Goal: Task Accomplishment & Management: Manage account settings

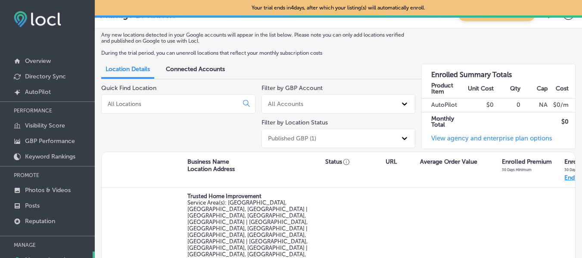
scroll to position [20, 0]
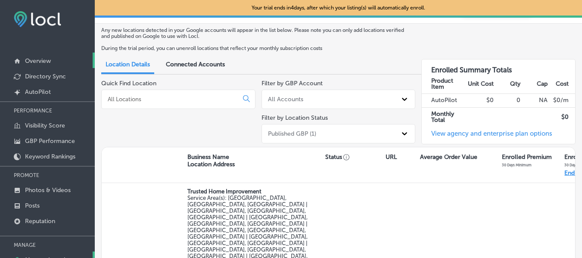
click at [29, 61] on p "Overview" at bounding box center [38, 60] width 26 height 7
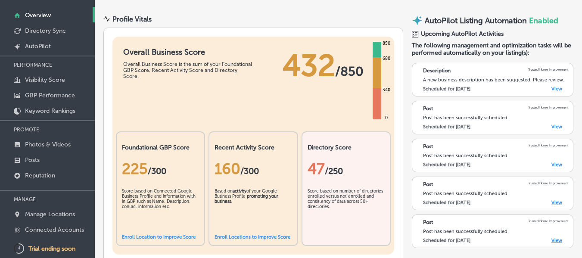
click at [40, 13] on p "Overview" at bounding box center [38, 15] width 26 height 7
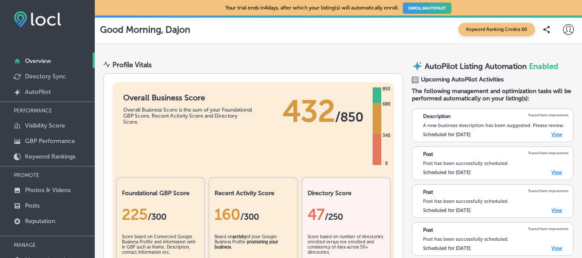
click at [498, 32] on span "Keyword Ranking Credits: 60" at bounding box center [496, 29] width 77 height 13
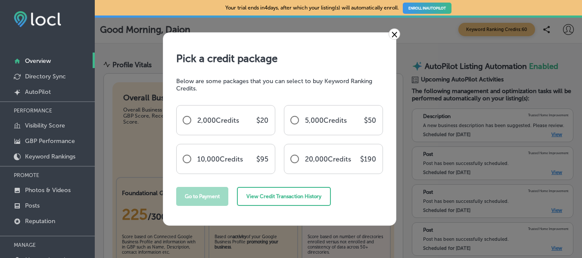
click at [389, 34] on link "×" at bounding box center [394, 33] width 12 height 11
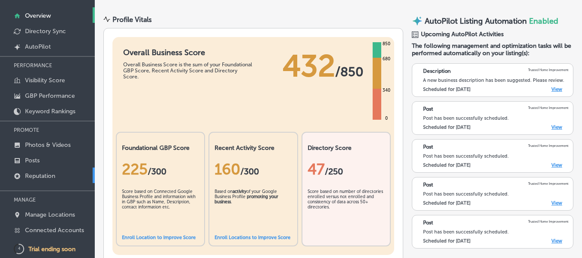
scroll to position [46, 0]
click at [23, 109] on link "Keyword Rankings" at bounding box center [47, 110] width 95 height 16
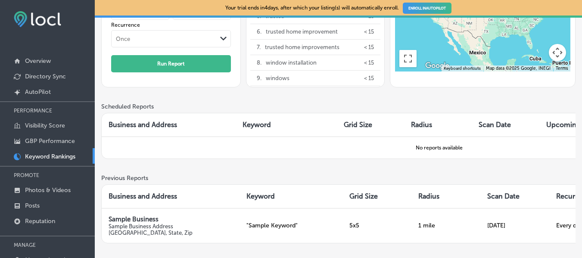
click at [433, 11] on link "ENROLL IN AUTOPILOT" at bounding box center [427, 8] width 49 height 11
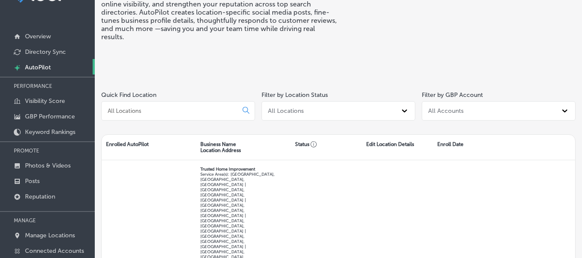
scroll to position [46, 0]
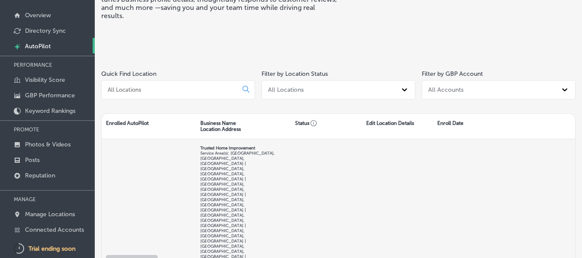
select select "US"
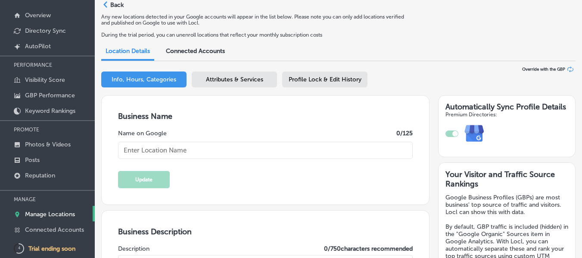
type textarea "Trusted Home Improvement - [US_STATE]'s #1 Window Replacement, Siding Replaceme…"
type textarea "Trusted Home Improvement sets the standard for home window replacement and remo…"
type input "P.o. box 249"
type input "[GEOGRAPHIC_DATA]"
type input "39759"
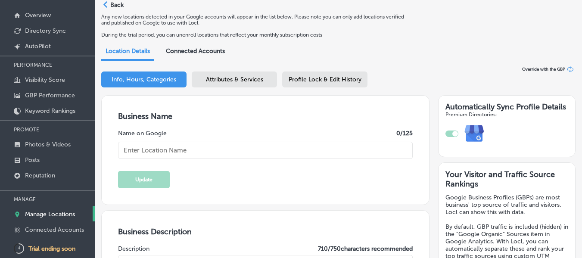
type input "US"
type input "30"
type input "[URL][DOMAIN_NAME]"
checkbox input "true"
type input "Trusted Home Improvement"
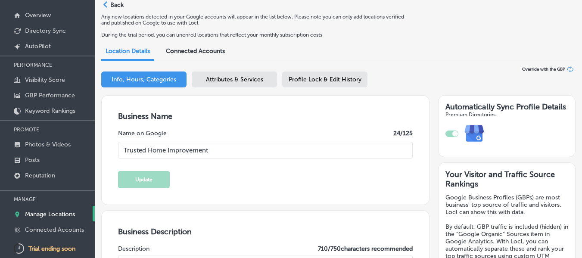
type input "[PHONE_NUMBER]"
select select "US"
click at [317, 77] on span "Profile Lock & Edit History" at bounding box center [324, 79] width 73 height 7
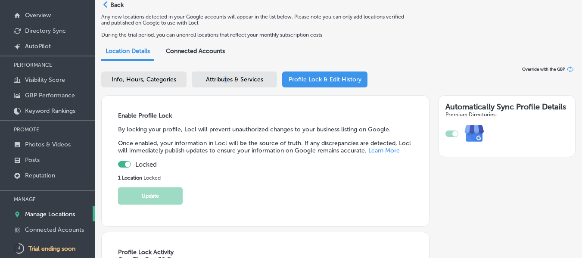
click at [226, 79] on span "Attributes & Services" at bounding box center [234, 79] width 57 height 7
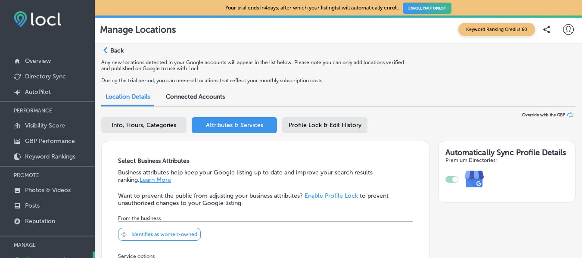
click at [563, 31] on icon at bounding box center [568, 29] width 11 height 11
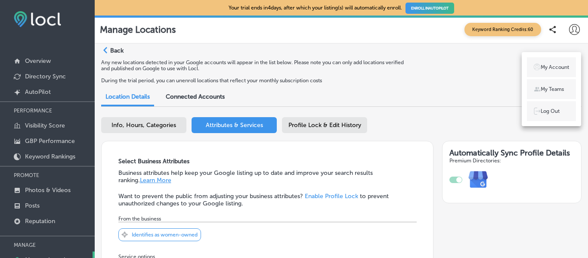
click at [551, 66] on p "My Account" at bounding box center [555, 67] width 28 height 8
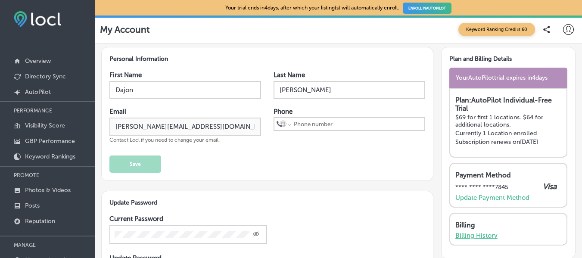
click at [477, 236] on p "Billing History" at bounding box center [476, 236] width 42 height 8
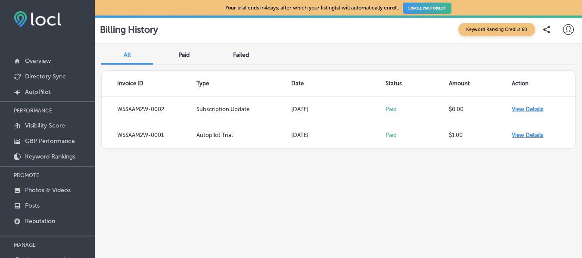
click at [572, 28] on icon at bounding box center [568, 29] width 11 height 11
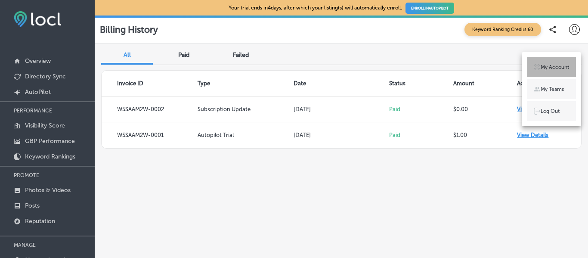
click at [542, 65] on p "My Account" at bounding box center [555, 67] width 28 height 8
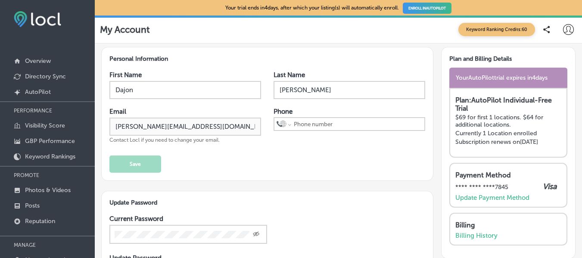
click at [563, 25] on icon at bounding box center [568, 29] width 11 height 11
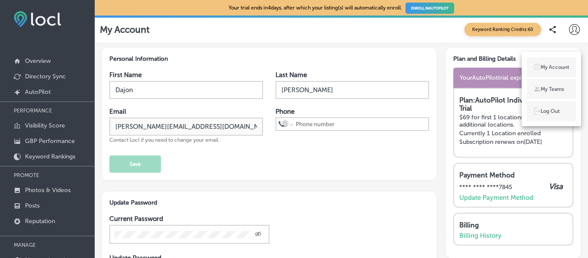
click at [37, 20] on img at bounding box center [37, 19] width 47 height 16
